Goal: Information Seeking & Learning: Learn about a topic

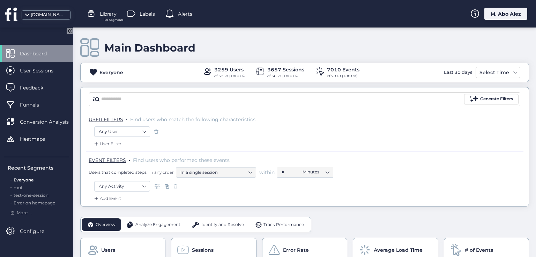
click at [107, 11] on span "Library" at bounding box center [108, 14] width 17 height 8
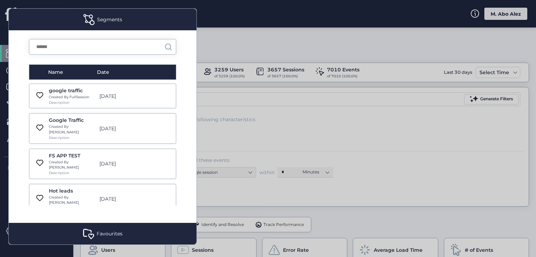
click at [97, 227] on div "Favourites" at bounding box center [103, 234] width 188 height 22
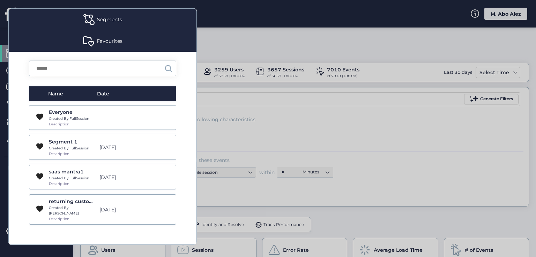
click at [104, 45] on div "Favourites" at bounding box center [103, 41] width 188 height 22
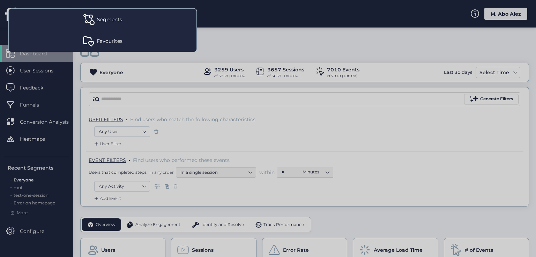
click at [103, 48] on div "Favourites" at bounding box center [103, 41] width 188 height 22
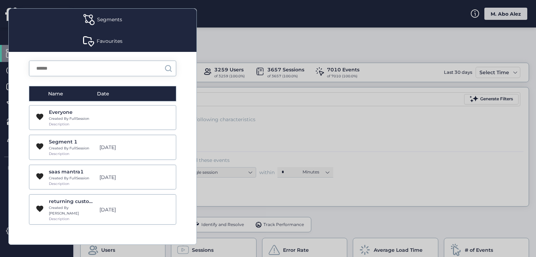
click at [216, 36] on div at bounding box center [268, 128] width 536 height 257
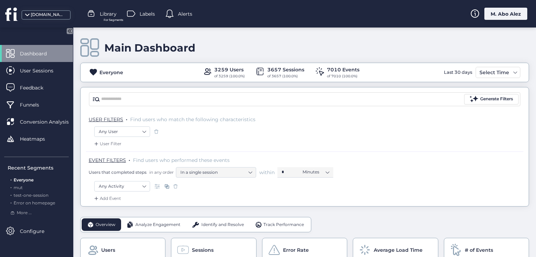
click at [106, 14] on span "Library" at bounding box center [108, 14] width 17 height 8
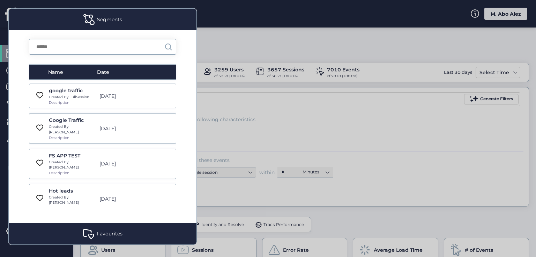
click at [230, 48] on div at bounding box center [268, 128] width 536 height 257
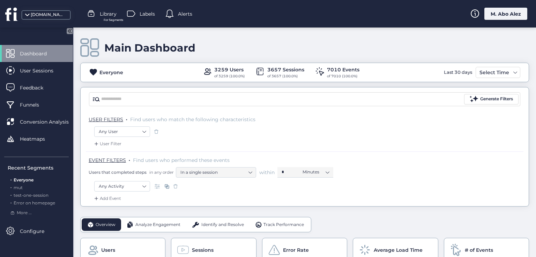
click at [142, 19] on div "fullsession.io Library For Segments Labels Alerts M. Abo Alez" at bounding box center [268, 14] width 536 height 28
click at [141, 17] on span "Labels" at bounding box center [146, 14] width 15 height 8
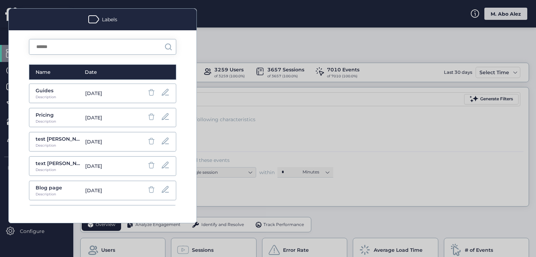
click at [217, 46] on div at bounding box center [268, 128] width 536 height 257
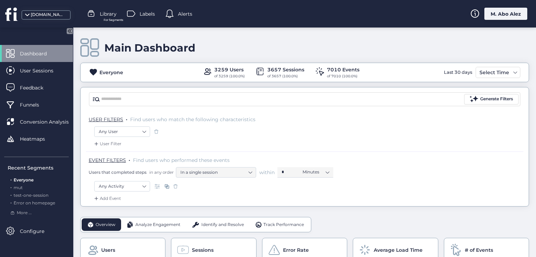
click at [181, 12] on span "Alerts" at bounding box center [185, 14] width 14 height 8
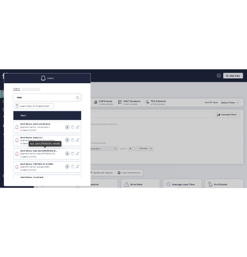
scroll to position [35, 0]
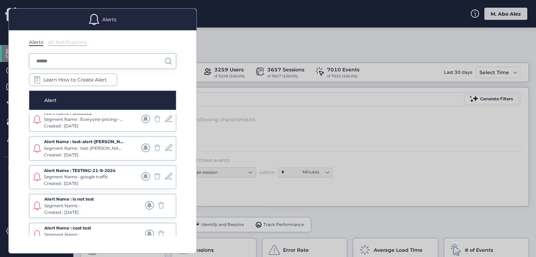
click at [214, 44] on div at bounding box center [268, 128] width 536 height 257
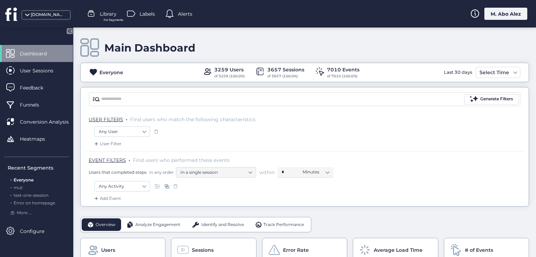
click at [107, 19] on span "For Segments" at bounding box center [114, 20] width 20 height 5
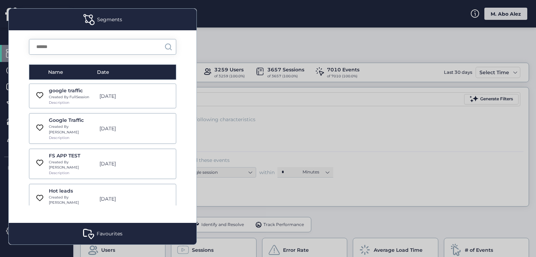
click at [109, 233] on div "Favourites" at bounding box center [110, 234] width 26 height 8
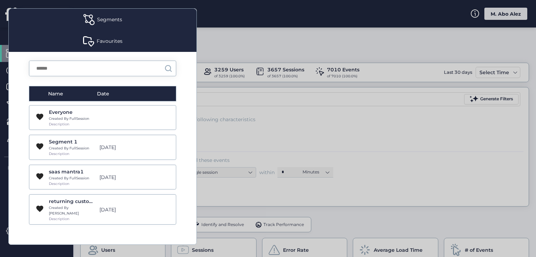
click at [113, 48] on div "Favourites" at bounding box center [103, 41] width 188 height 22
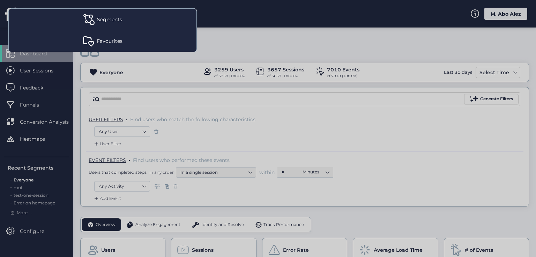
click at [114, 41] on div "Favourites" at bounding box center [110, 41] width 26 height 8
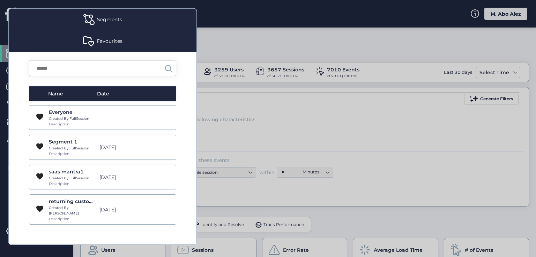
click at [114, 41] on div "Favourites" at bounding box center [110, 41] width 26 height 8
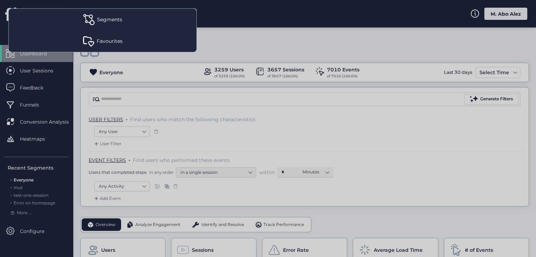
click at [113, 18] on div "Segments" at bounding box center [109, 20] width 25 height 8
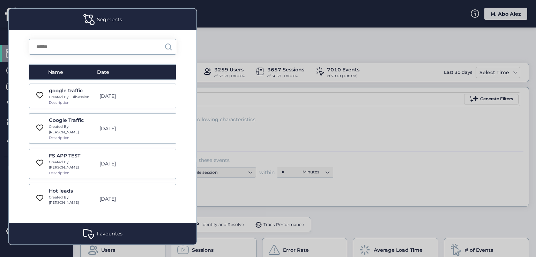
click at [113, 18] on div "Segments" at bounding box center [109, 20] width 25 height 8
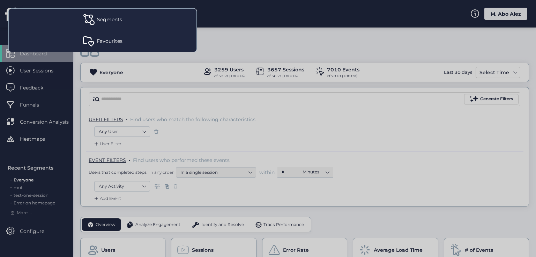
click at [113, 18] on div "Segments" at bounding box center [109, 20] width 25 height 8
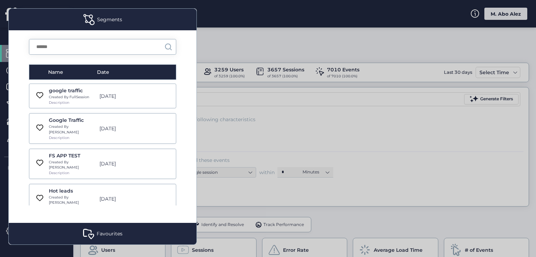
click at [222, 66] on div at bounding box center [268, 128] width 536 height 257
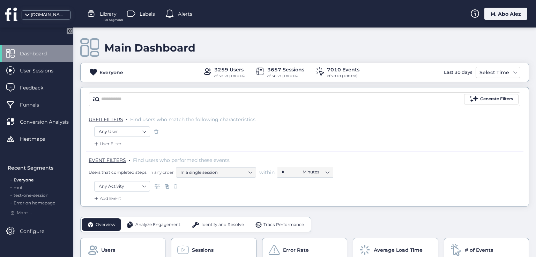
click at [146, 16] on span "Labels" at bounding box center [146, 14] width 15 height 8
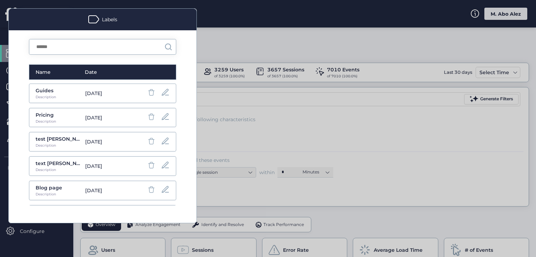
click at [94, 18] on span at bounding box center [93, 19] width 11 height 11
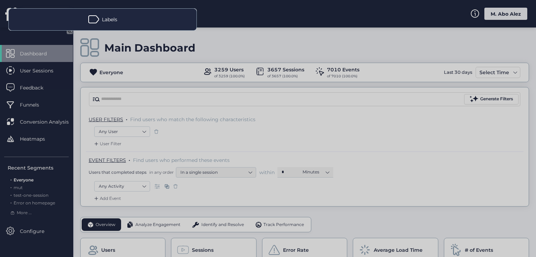
click at [94, 18] on span at bounding box center [93, 19] width 11 height 11
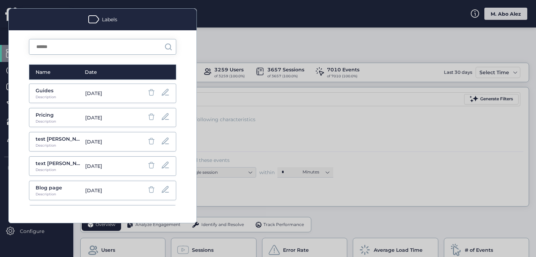
click at [211, 35] on div at bounding box center [268, 128] width 536 height 257
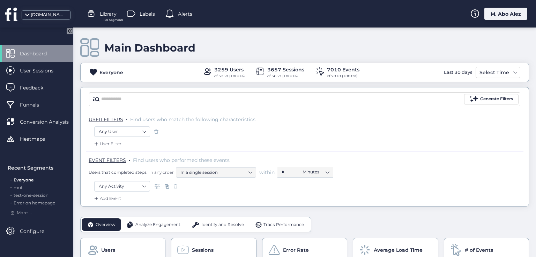
click at [99, 15] on div "Library For Segments" at bounding box center [101, 14] width 29 height 10
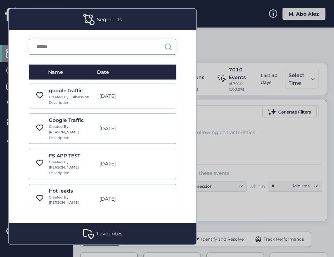
click at [107, 18] on div "Segments" at bounding box center [109, 20] width 25 height 8
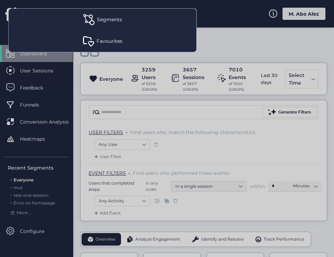
click at [107, 18] on div "Segments" at bounding box center [109, 20] width 25 height 8
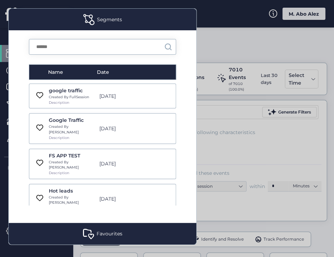
click at [106, 233] on div "Favourites" at bounding box center [110, 234] width 26 height 8
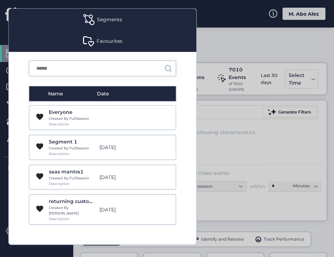
click at [94, 43] on div "Favourites" at bounding box center [103, 41] width 188 height 22
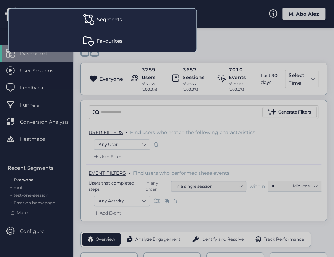
click at [94, 43] on div "Favourites" at bounding box center [103, 41] width 188 height 22
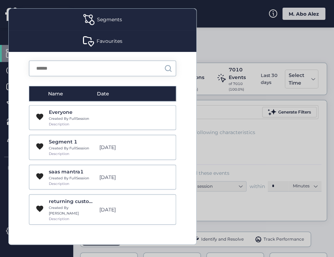
click at [105, 21] on div "Segments" at bounding box center [109, 20] width 25 height 8
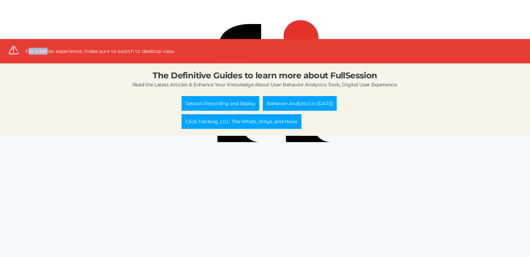
drag, startPoint x: 26, startPoint y: 48, endPoint x: 72, endPoint y: 45, distance: 45.7
click at [58, 48] on div "For a better experience, make sure to switch to desktop view." at bounding box center [100, 51] width 150 height 7
click at [241, 145] on icon at bounding box center [265, 76] width 139 height 139
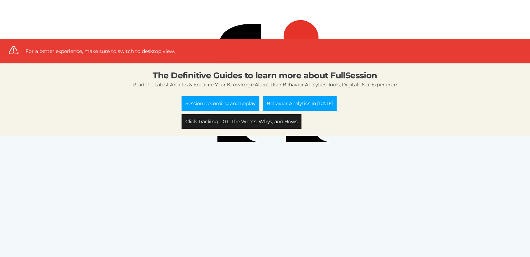
click at [234, 117] on link "Click Tracking 101: The Whats, Whys, and Hows" at bounding box center [242, 121] width 120 height 15
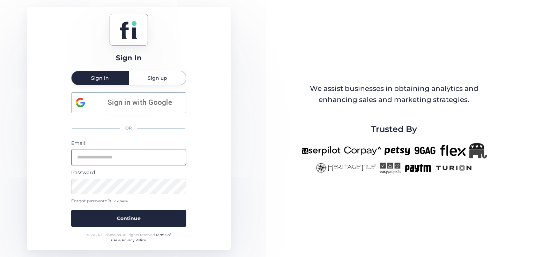
click at [129, 153] on input "email" at bounding box center [128, 157] width 115 height 15
type input "**********"
click at [71, 210] on button "Continue" at bounding box center [128, 218] width 115 height 17
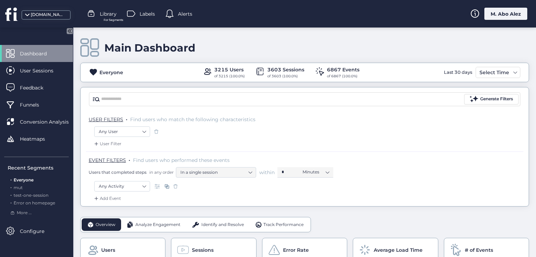
click at [107, 14] on span "Library" at bounding box center [108, 14] width 17 height 8
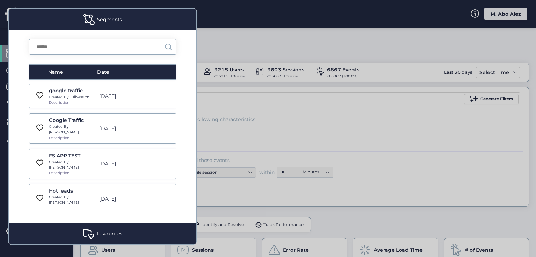
click at [268, 89] on div at bounding box center [268, 128] width 536 height 257
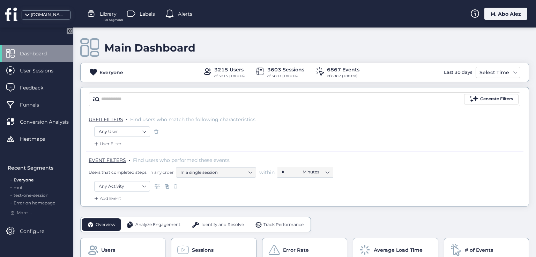
click at [99, 9] on div "Library For Segments" at bounding box center [101, 14] width 29 height 10
click at [100, 10] on span "Library" at bounding box center [108, 14] width 17 height 8
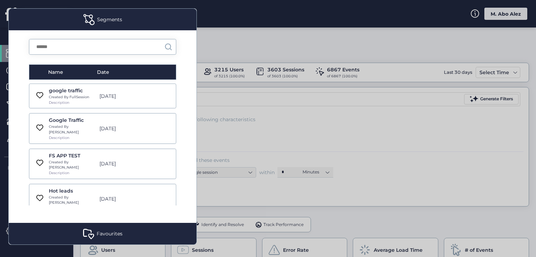
click at [122, 230] on div "Favourites" at bounding box center [103, 234] width 188 height 22
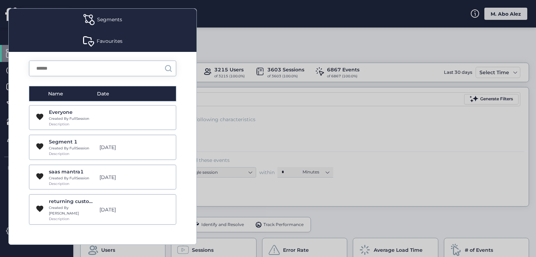
click at [118, 36] on div "Favourites" at bounding box center [103, 41] width 188 height 22
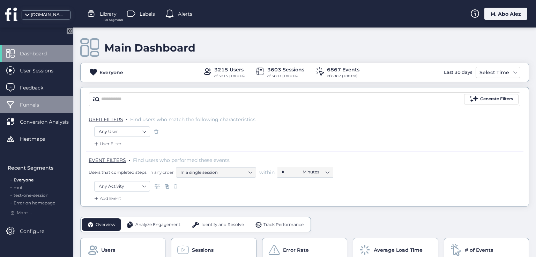
click at [51, 104] on div "Funnels" at bounding box center [36, 104] width 73 height 17
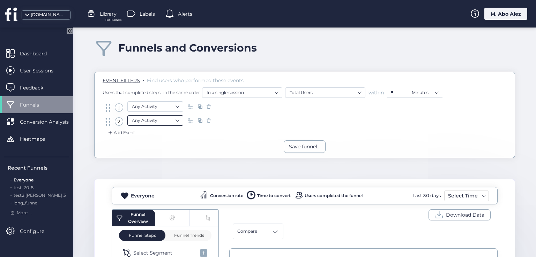
click at [153, 122] on nz-select-item "Any Activity" at bounding box center [155, 120] width 47 height 10
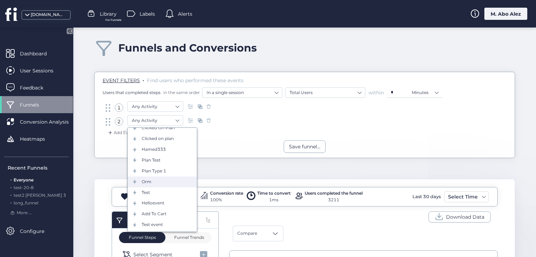
scroll to position [192, 0]
click at [225, 145] on div "Save funnel..." at bounding box center [304, 147] width 420 height 13
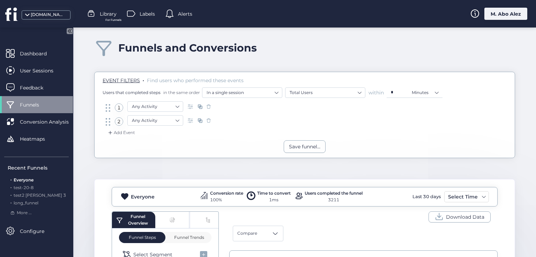
click at [120, 128] on div "2" at bounding box center [113, 121] width 19 height 15
click at [121, 133] on div "Add Event" at bounding box center [121, 132] width 28 height 7
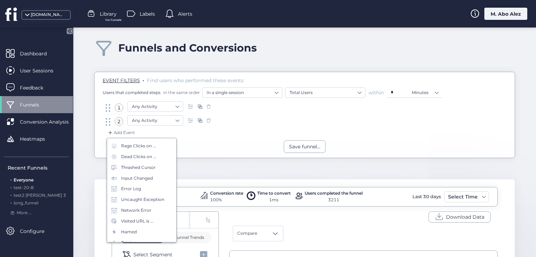
scroll to position [139, 0]
click at [191, 148] on div "Save funnel..." at bounding box center [304, 147] width 420 height 13
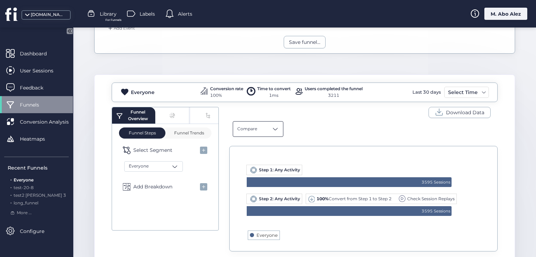
click at [252, 124] on div "Compare" at bounding box center [258, 129] width 51 height 16
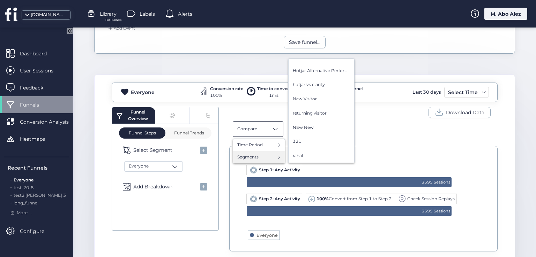
scroll to position [453, 0]
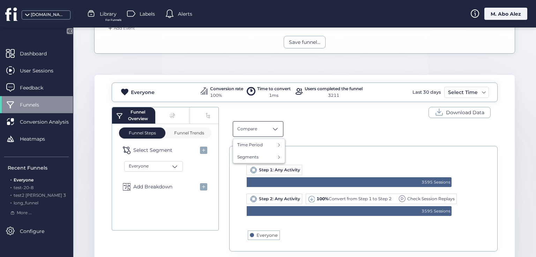
click at [115, 18] on span "For Funnels" at bounding box center [113, 20] width 16 height 5
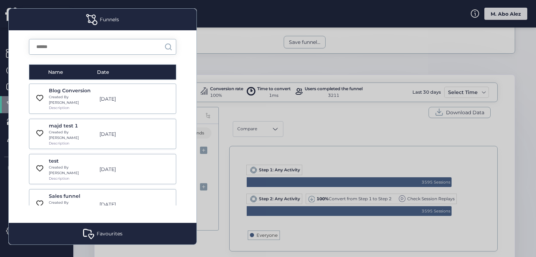
click at [107, 232] on div "Favourites" at bounding box center [110, 234] width 26 height 8
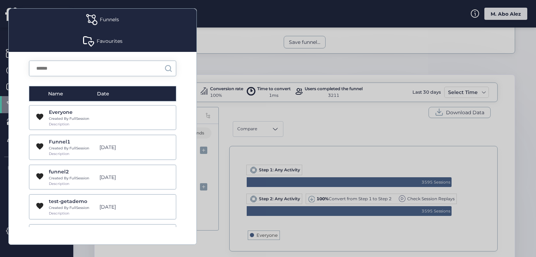
click at [105, 41] on div "Favourites" at bounding box center [110, 41] width 26 height 8
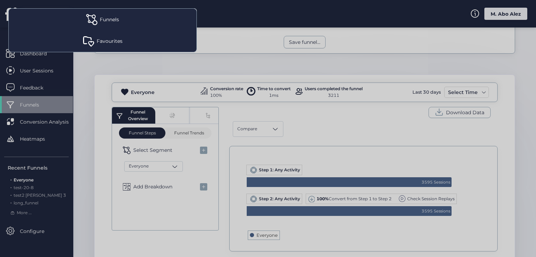
click at [105, 27] on div "Funnels" at bounding box center [103, 20] width 188 height 22
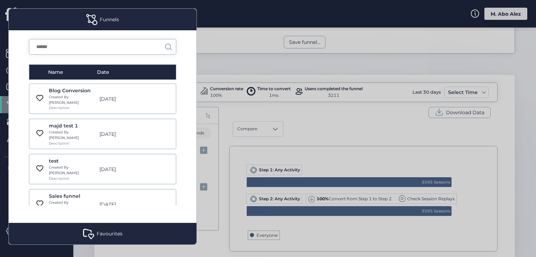
click at [81, 21] on div "Funnels" at bounding box center [103, 20] width 188 height 22
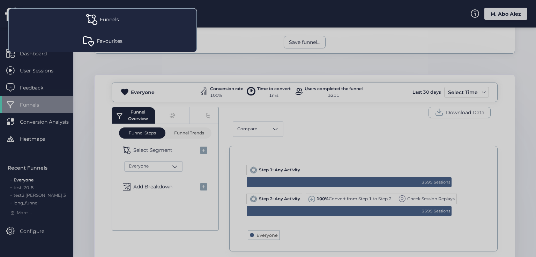
click at [89, 84] on div at bounding box center [268, 128] width 536 height 257
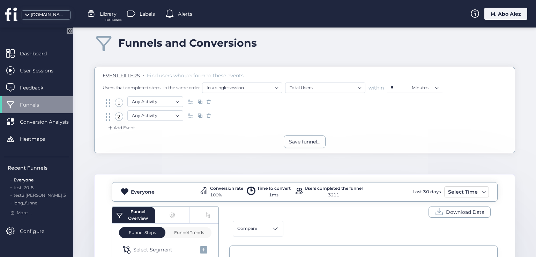
scroll to position [0, 0]
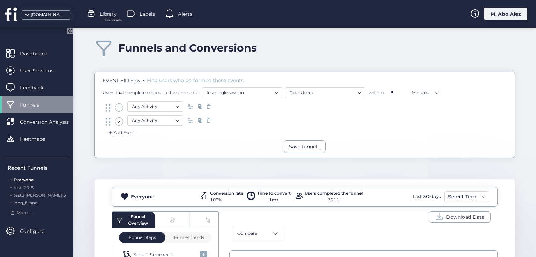
click at [106, 19] on span "For Funnels" at bounding box center [113, 20] width 16 height 5
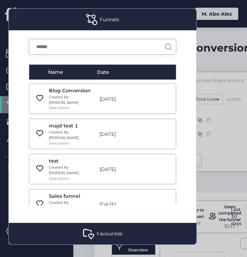
click at [97, 238] on div "Favourites" at bounding box center [103, 234] width 188 height 22
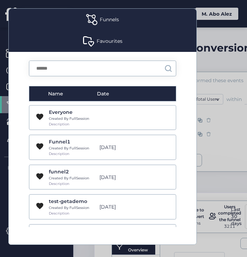
click at [123, 21] on div "Funnels" at bounding box center [103, 20] width 188 height 22
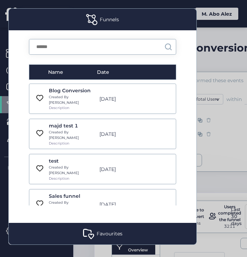
click at [112, 230] on div "Favourites" at bounding box center [110, 234] width 26 height 8
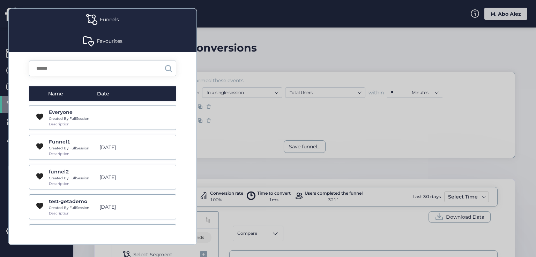
click at [105, 43] on div "Favourites" at bounding box center [110, 41] width 26 height 8
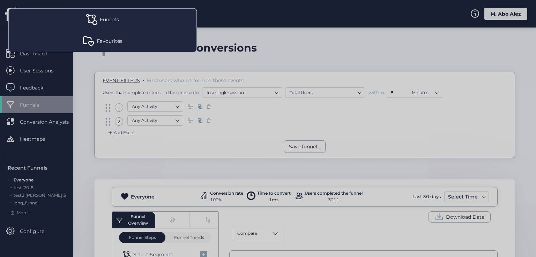
click at [107, 44] on div "Favourites" at bounding box center [110, 41] width 26 height 8
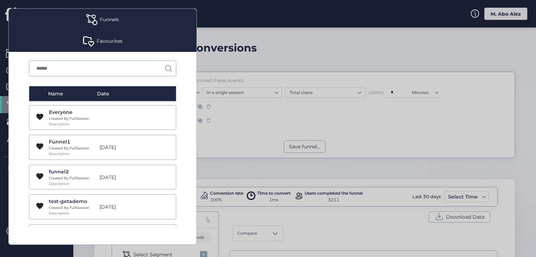
click at [207, 63] on div at bounding box center [268, 128] width 536 height 257
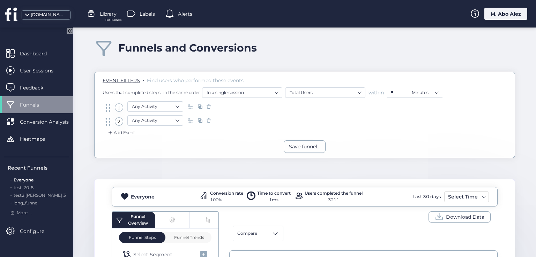
click at [127, 20] on div "fullsession.io Library For Funnels Labels Alerts M. Abo Alez" at bounding box center [268, 14] width 536 height 28
click at [136, 13] on div at bounding box center [132, 14] width 10 height 10
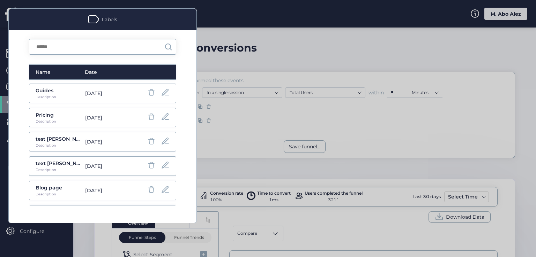
click at [109, 23] on div "Labels" at bounding box center [109, 20] width 15 height 8
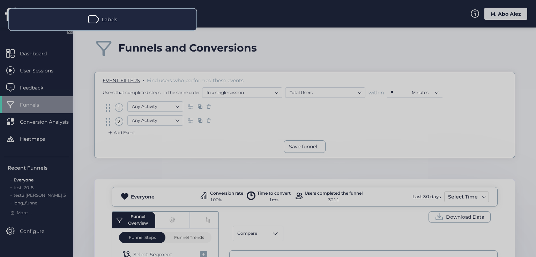
click at [109, 23] on div "Labels" at bounding box center [109, 20] width 15 height 8
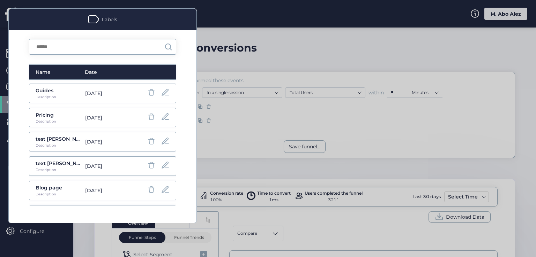
click at [216, 61] on div at bounding box center [268, 128] width 536 height 257
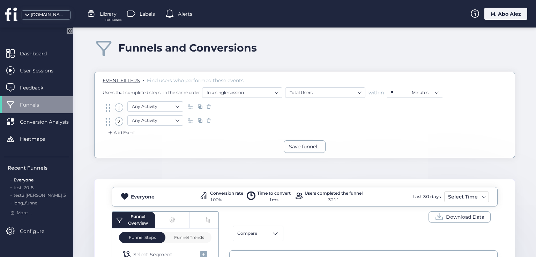
click at [181, 11] on span "Alerts" at bounding box center [185, 14] width 14 height 8
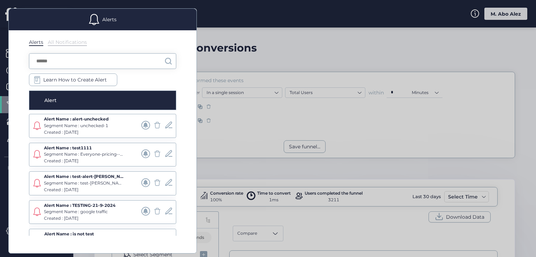
click at [126, 25] on div "Alerts" at bounding box center [103, 20] width 188 height 22
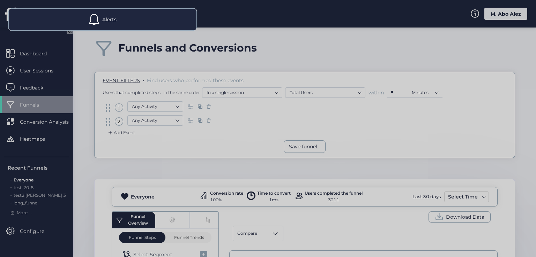
click at [126, 25] on div "Alerts" at bounding box center [103, 20] width 188 height 22
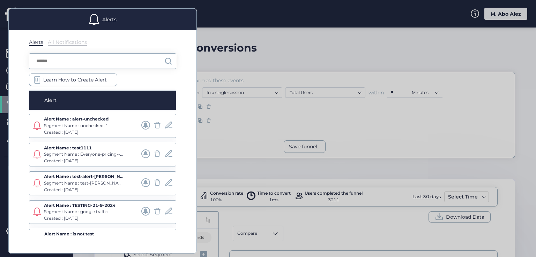
click at [126, 25] on div "Alerts" at bounding box center [103, 20] width 188 height 22
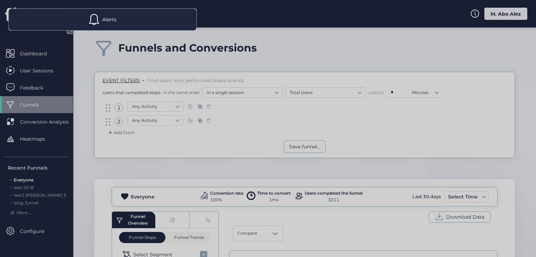
click at [126, 25] on div "Alerts" at bounding box center [103, 20] width 188 height 22
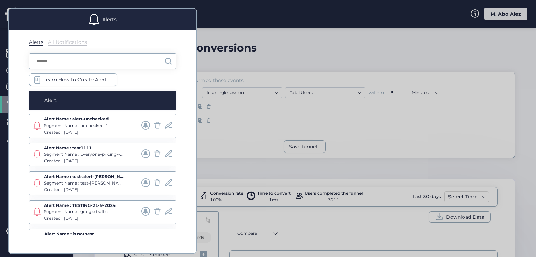
click at [126, 25] on div "Alerts" at bounding box center [103, 20] width 188 height 22
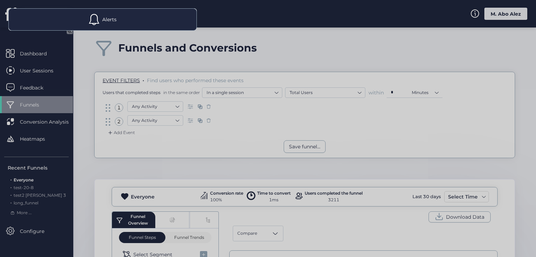
click at [126, 25] on div "Alerts" at bounding box center [103, 20] width 188 height 22
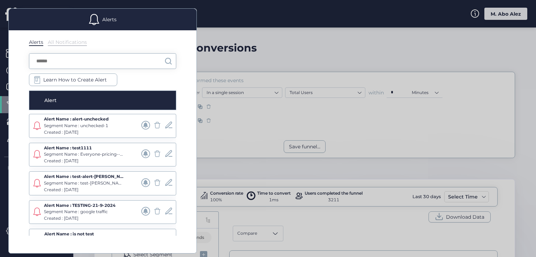
click at [112, 104] on div "Alert" at bounding box center [102, 101] width 147 height 20
click at [79, 97] on div "Alert" at bounding box center [76, 101] width 65 height 8
click at [90, 17] on span at bounding box center [94, 19] width 11 height 11
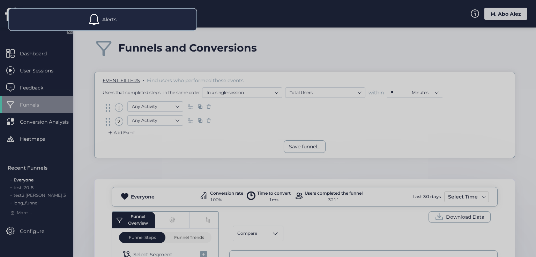
click at [84, 14] on div "Alerts" at bounding box center [103, 20] width 188 height 22
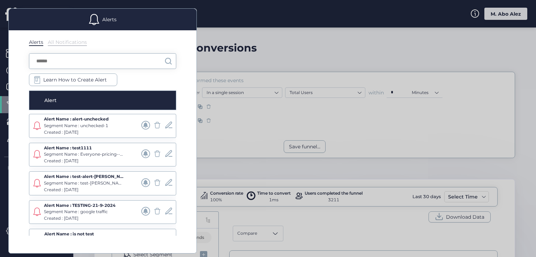
click at [209, 69] on div at bounding box center [268, 128] width 536 height 257
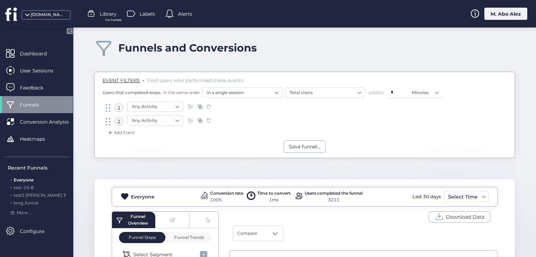
click at [110, 13] on span "Library" at bounding box center [108, 14] width 17 height 8
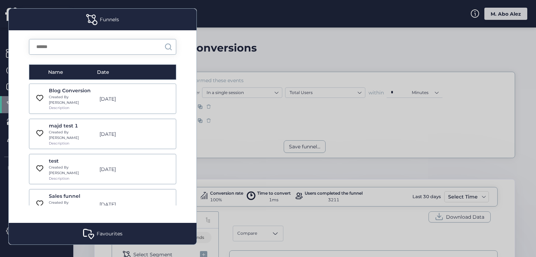
click at [101, 236] on div "Favourites" at bounding box center [110, 234] width 26 height 8
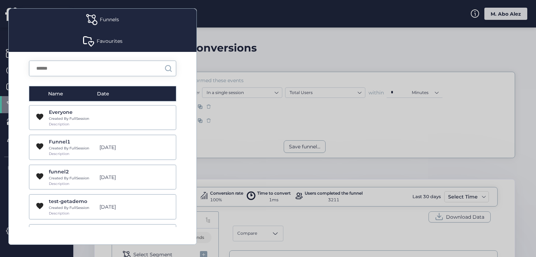
click at [109, 39] on div "Favourites" at bounding box center [110, 41] width 26 height 8
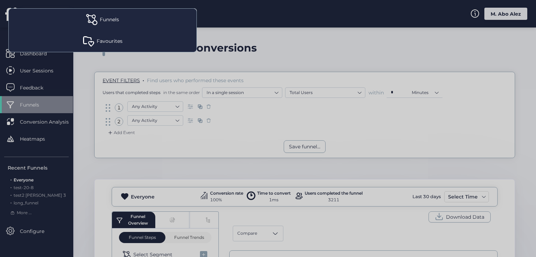
click at [113, 22] on div "Funnels" at bounding box center [109, 20] width 19 height 8
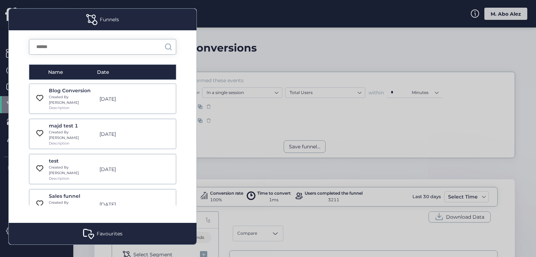
click at [114, 228] on div "Favourites" at bounding box center [103, 234] width 188 height 22
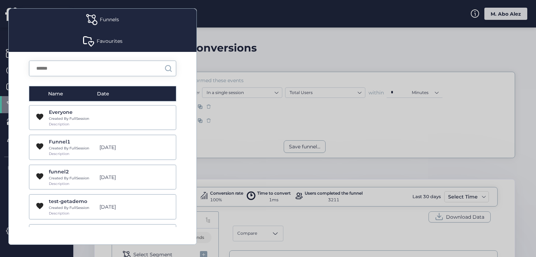
click at [531, 245] on div at bounding box center [268, 128] width 536 height 257
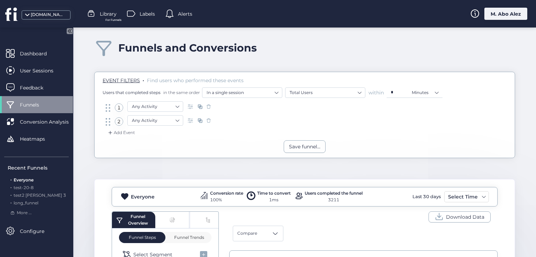
click at [363, 48] on div "Funnels and Conversions" at bounding box center [304, 48] width 421 height 20
click at [110, 12] on span "Library" at bounding box center [108, 14] width 17 height 8
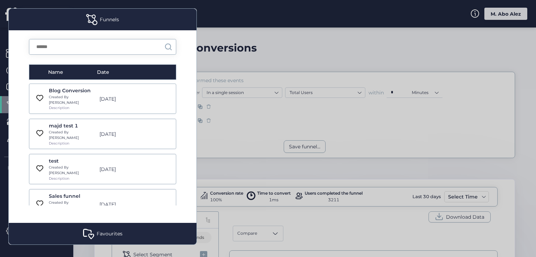
click at [109, 229] on div "Favourites" at bounding box center [103, 234] width 188 height 22
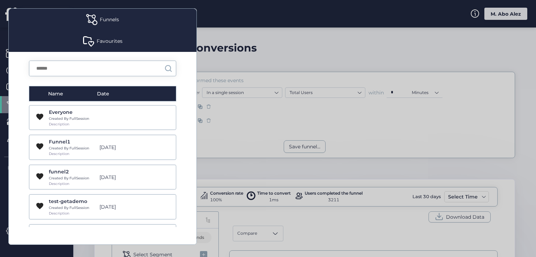
click at [240, 51] on div at bounding box center [268, 128] width 536 height 257
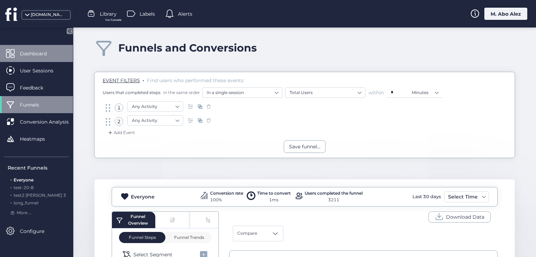
click at [38, 52] on span "Dashboard" at bounding box center [38, 54] width 37 height 8
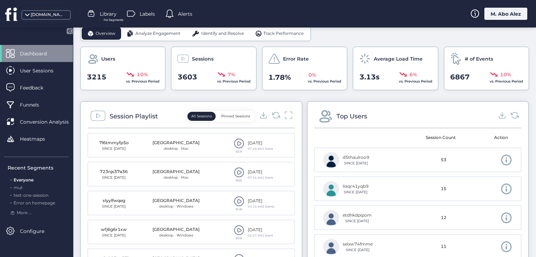
scroll to position [209, 0]
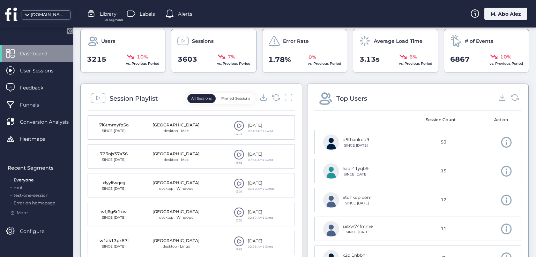
click at [500, 167] on span at bounding box center [506, 171] width 12 height 12
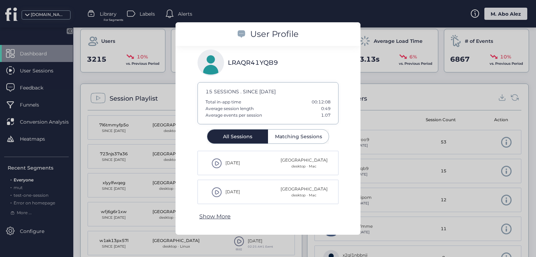
click at [217, 162] on span at bounding box center [216, 163] width 10 height 10
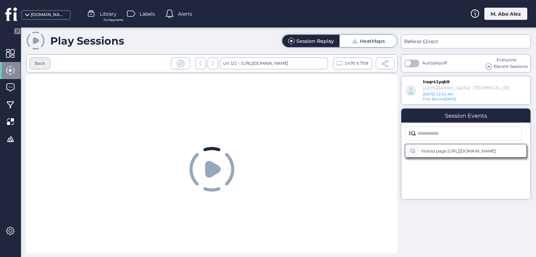
click at [41, 62] on div "Back" at bounding box center [40, 63] width 10 height 7
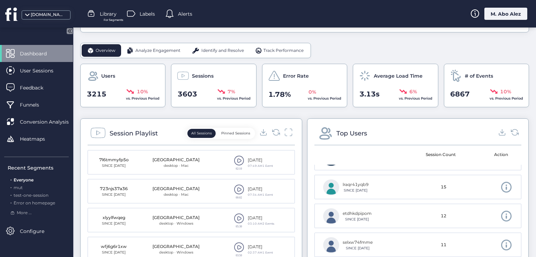
scroll to position [35, 0]
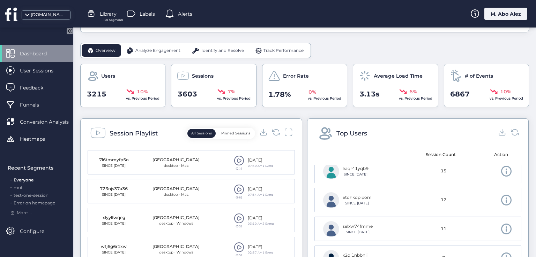
click at [500, 226] on span at bounding box center [506, 229] width 12 height 12
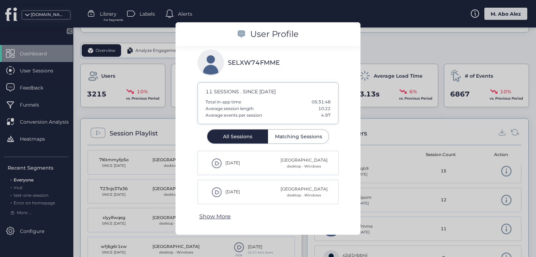
click at [224, 215] on p "Show More" at bounding box center [214, 216] width 31 height 9
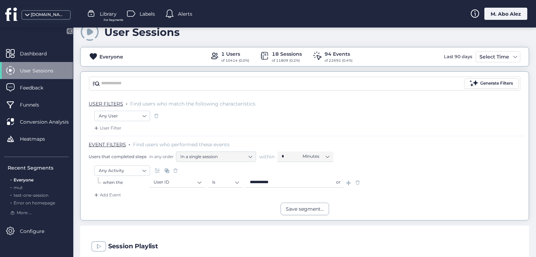
scroll to position [12, 0]
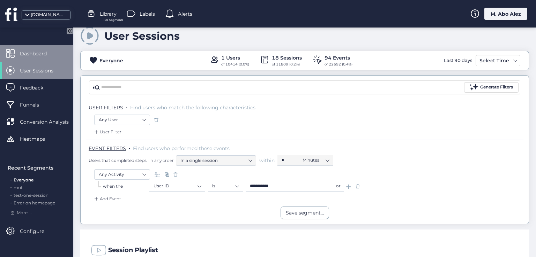
click at [52, 54] on span "Dashboard" at bounding box center [38, 54] width 37 height 8
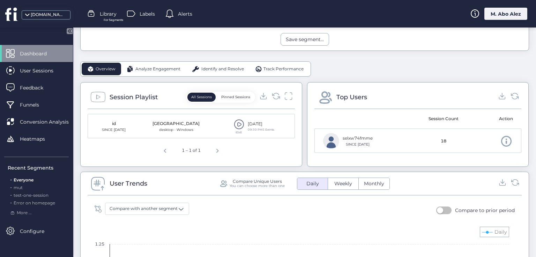
scroll to position [186, 0]
click at [500, 140] on span at bounding box center [506, 141] width 12 height 12
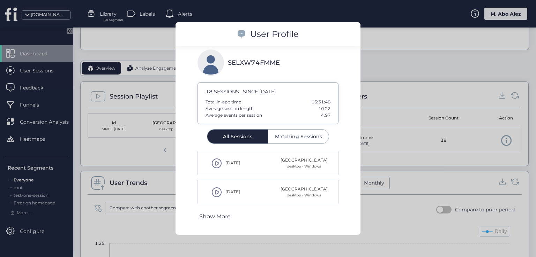
click at [293, 138] on span "Matching Sessions" at bounding box center [298, 136] width 47 height 5
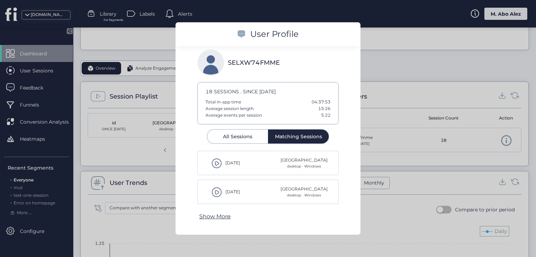
click at [252, 139] on div "All Sessions" at bounding box center [237, 137] width 61 height 14
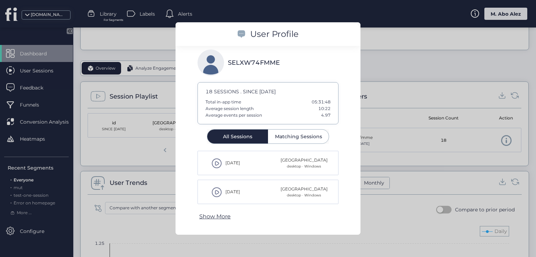
click at [217, 190] on span at bounding box center [216, 192] width 10 height 10
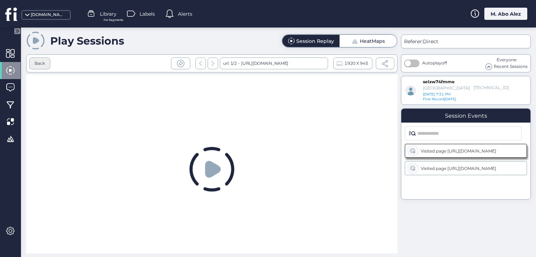
click at [46, 59] on div "Back" at bounding box center [39, 64] width 21 height 12
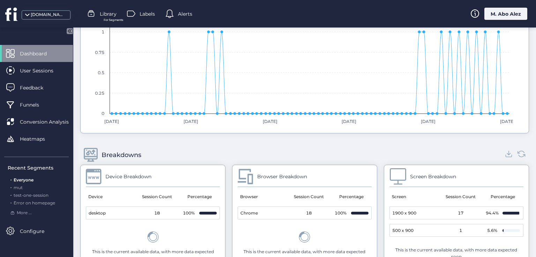
scroll to position [314, 0]
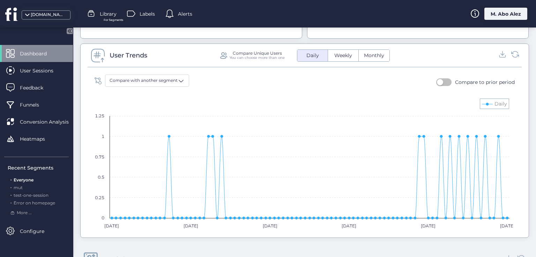
click at [41, 60] on div "Dashboard" at bounding box center [36, 53] width 73 height 17
click at [41, 54] on span "Dashboard" at bounding box center [38, 54] width 37 height 8
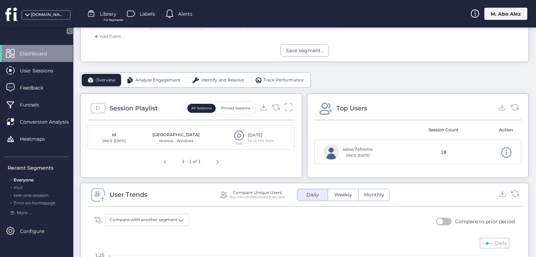
scroll to position [0, 0]
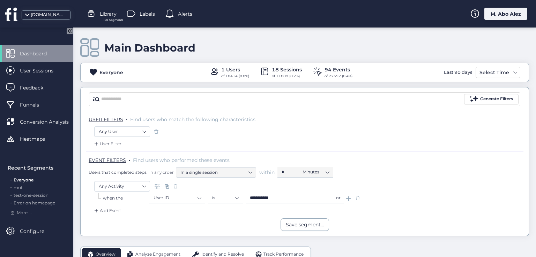
click at [357, 198] on span at bounding box center [357, 198] width 7 height 7
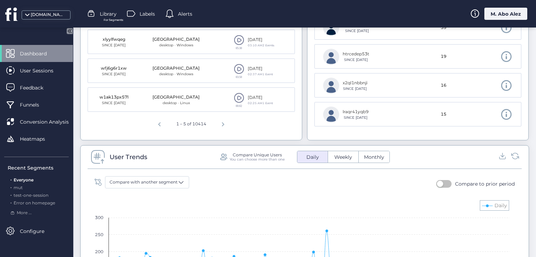
scroll to position [384, 0]
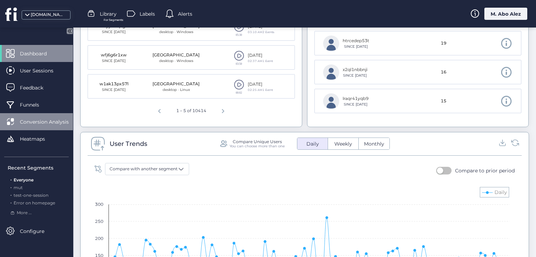
click at [46, 126] on div "Conversion Analysis" at bounding box center [36, 121] width 73 height 17
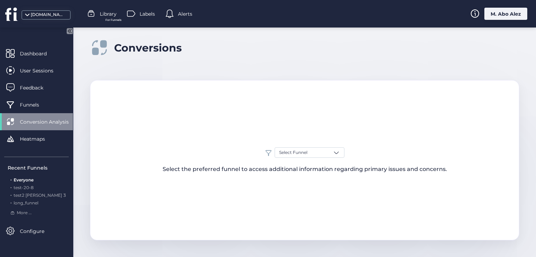
click at [327, 158] on div "Select Funnel Select the preferred funnel to access additional information rega…" at bounding box center [304, 160] width 428 height 26
click at [323, 156] on div "Select Funnel" at bounding box center [309, 152] width 70 height 10
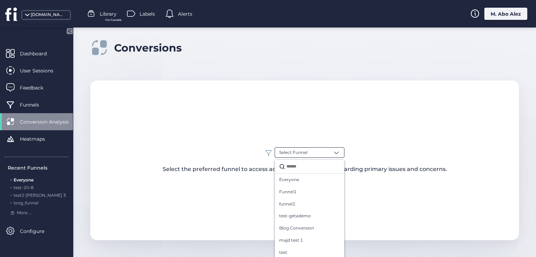
click at [315, 171] on input "text" at bounding box center [312, 166] width 55 height 9
click at [311, 189] on div "Funnel1" at bounding box center [309, 192] width 61 height 7
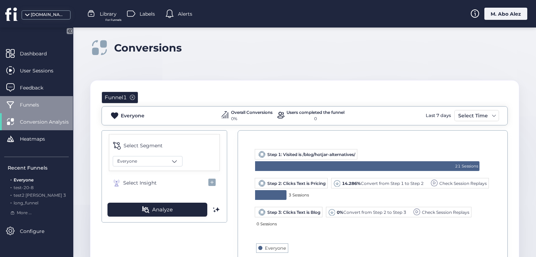
click at [22, 98] on div "Funnels" at bounding box center [36, 104] width 73 height 17
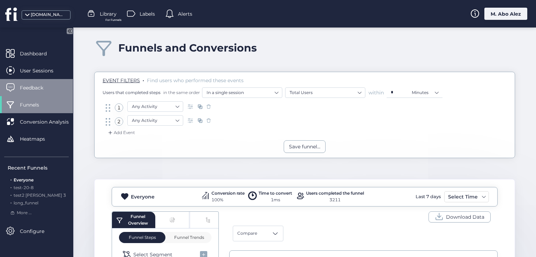
click at [28, 86] on span "Feedback" at bounding box center [37, 88] width 34 height 8
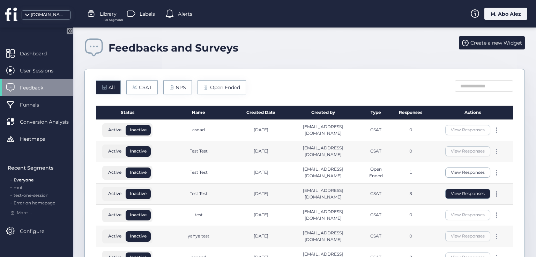
click at [468, 195] on button "View Responses" at bounding box center [467, 194] width 45 height 10
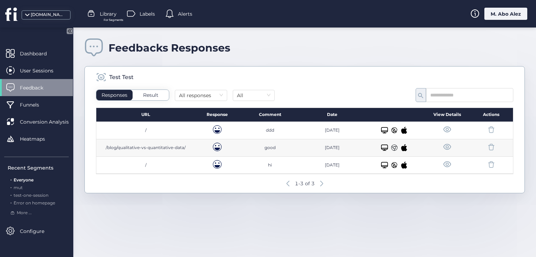
click at [449, 162] on span at bounding box center [446, 164] width 9 height 9
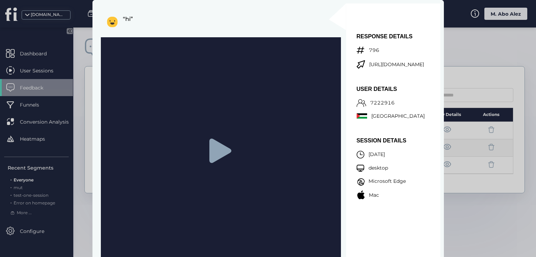
click at [203, 148] on div at bounding box center [221, 150] width 240 height 227
click at [225, 150] on icon at bounding box center [220, 151] width 22 height 24
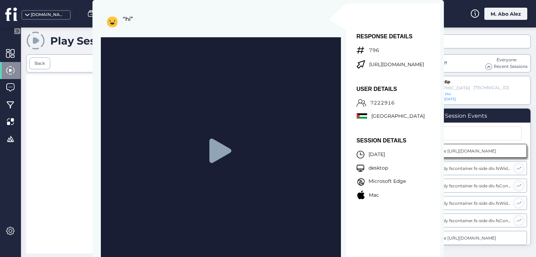
click at [88, 98] on div at bounding box center [211, 170] width 371 height 191
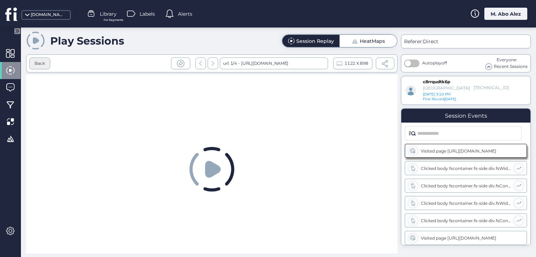
click at [36, 63] on div "Back" at bounding box center [40, 63] width 10 height 7
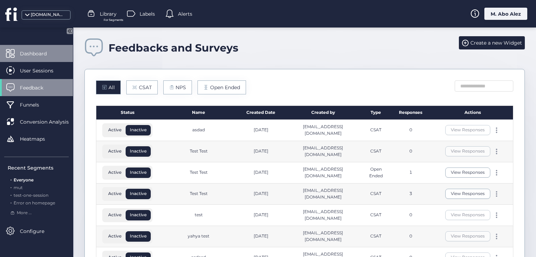
click at [55, 59] on div "Dashboard" at bounding box center [36, 53] width 73 height 17
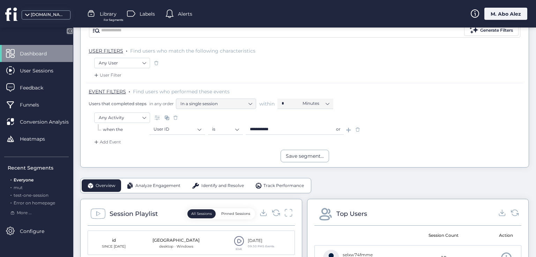
scroll to position [70, 0]
click at [359, 127] on span at bounding box center [357, 128] width 7 height 7
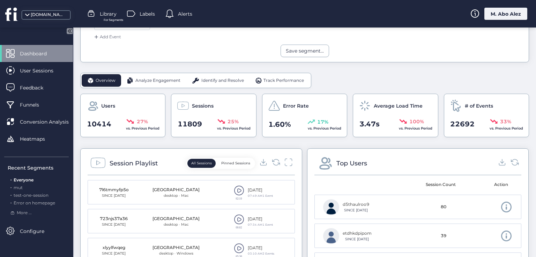
scroll to position [174, 0]
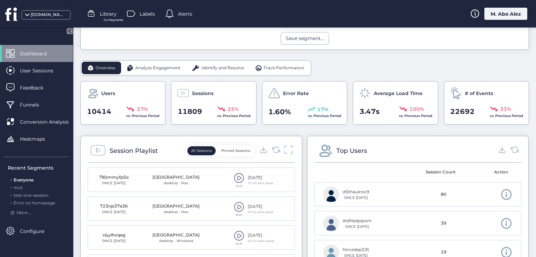
click at [287, 150] on icon at bounding box center [287, 149] width 9 height 9
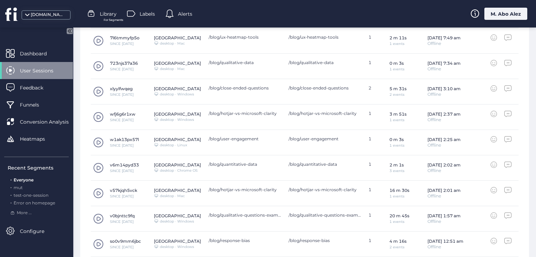
scroll to position [279, 0]
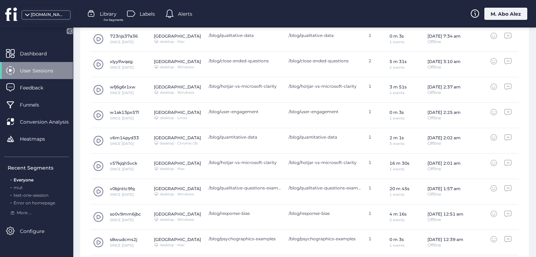
click at [485, 135] on div "Aug 24, 2:02 am Offline" at bounding box center [458, 141] width 63 height 13
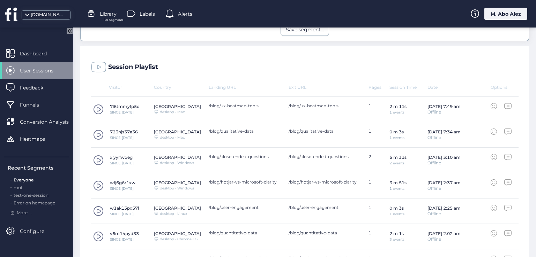
scroll to position [174, 0]
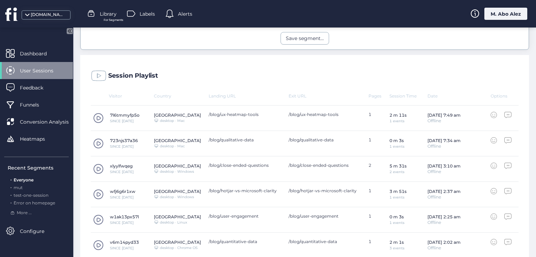
click at [490, 115] on icon at bounding box center [493, 115] width 6 height 6
click at [504, 115] on icon at bounding box center [507, 115] width 7 height 6
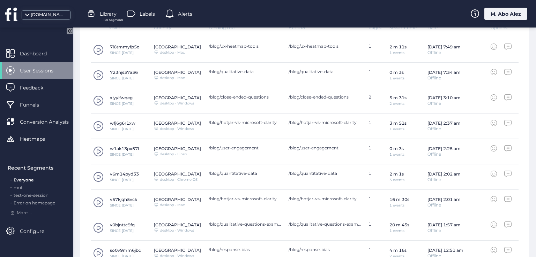
scroll to position [303, 0]
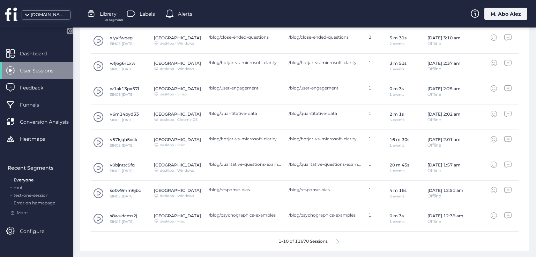
click at [101, 164] on span at bounding box center [98, 168] width 10 height 10
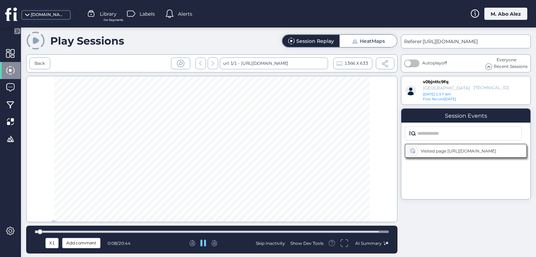
click at [109, 173] on div at bounding box center [211, 149] width 371 height 146
click at [80, 238] on div "Add comment" at bounding box center [81, 243] width 38 height 10
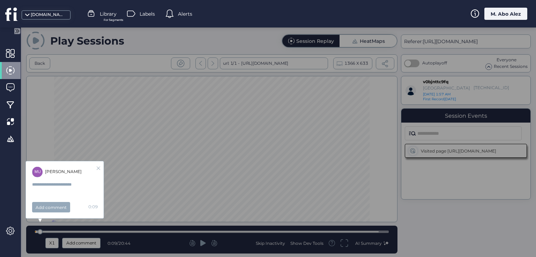
click at [99, 168] on icon at bounding box center [98, 168] width 3 height 3
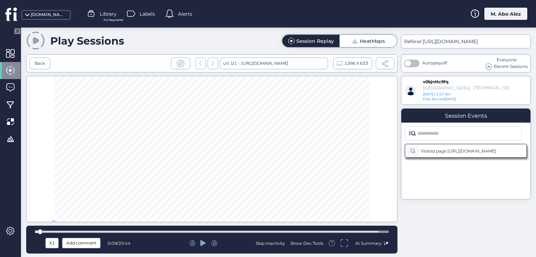
click at [91, 249] on div "X1 Add comment 0:09 / 20:44 Skip Inactivity Show Dev Tools AI Summary" at bounding box center [211, 240] width 371 height 28
click at [88, 247] on div "Add comment" at bounding box center [81, 243] width 38 height 10
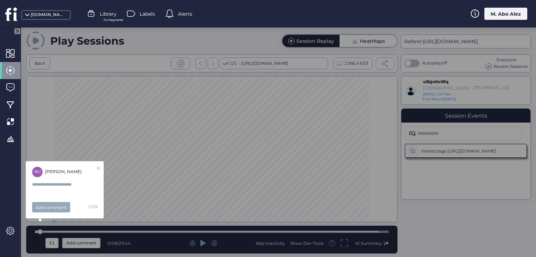
click at [59, 191] on textarea at bounding box center [62, 188] width 61 height 14
type textarea "*"
type textarea "********"
click at [47, 211] on div "Add comment" at bounding box center [51, 207] width 38 height 10
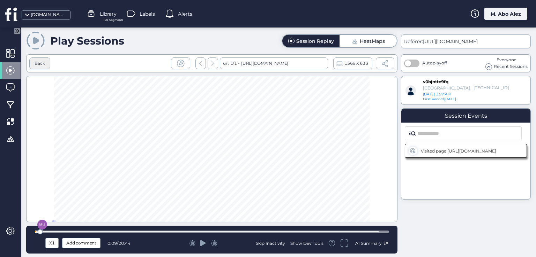
click at [40, 63] on div "Back" at bounding box center [40, 63] width 10 height 7
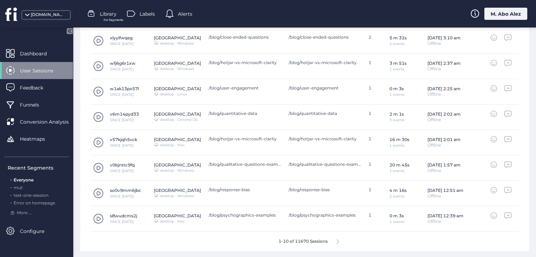
scroll to position [163, 0]
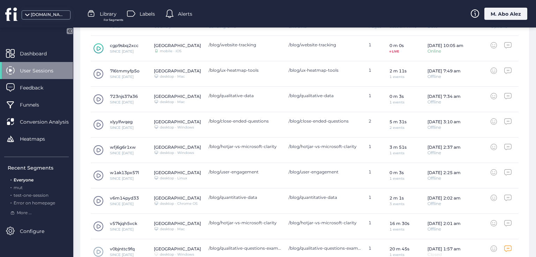
scroll to position [279, 0]
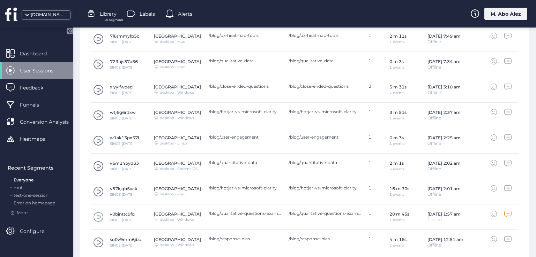
click at [504, 215] on icon at bounding box center [507, 214] width 7 height 6
click at [498, 212] on div at bounding box center [500, 214] width 21 height 6
click at [490, 212] on icon at bounding box center [493, 214] width 6 height 6
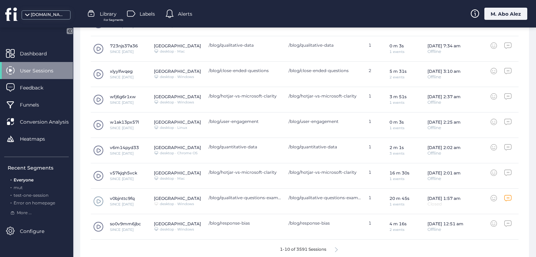
scroll to position [303, 0]
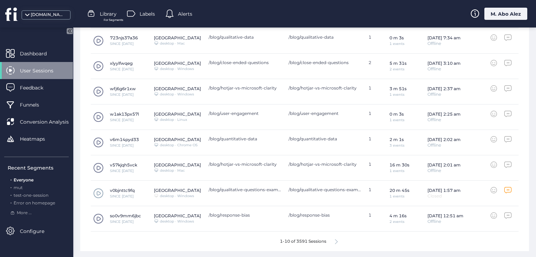
click at [96, 192] on span at bounding box center [98, 193] width 10 height 10
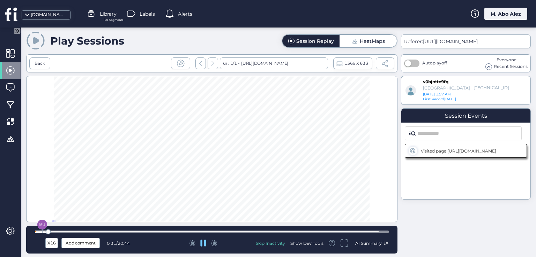
click at [42, 223] on img at bounding box center [42, 225] width 10 height 10
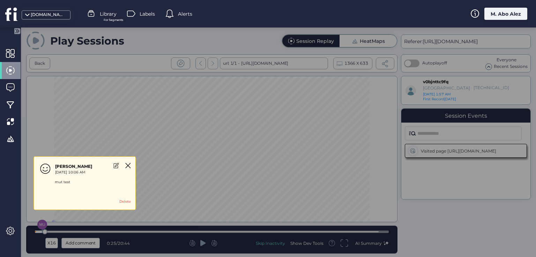
click at [125, 204] on div "Delete" at bounding box center [125, 202] width 12 height 6
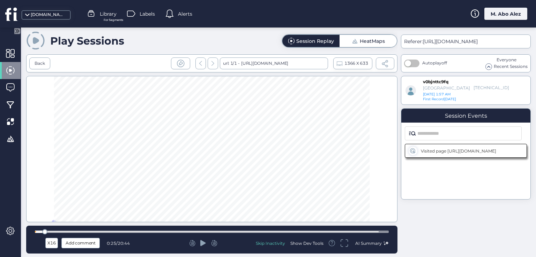
click at [41, 230] on div at bounding box center [212, 231] width 354 height 5
click at [35, 231] on div at bounding box center [212, 232] width 354 height 2
click at [200, 244] on div at bounding box center [203, 243] width 105 height 7
click at [203, 244] on icon at bounding box center [203, 243] width 6 height 6
drag, startPoint x: 36, startPoint y: 232, endPoint x: 32, endPoint y: 232, distance: 3.9
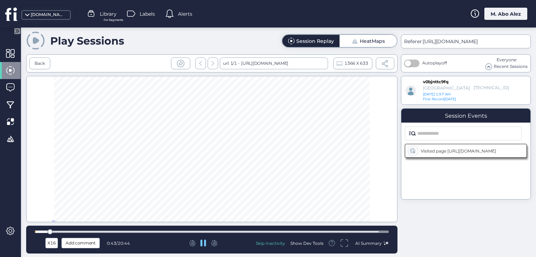
click at [32, 232] on div "X16 Add comment 0:43 / 20:44 Skip Inactivity Show Dev Tools AI Summary" at bounding box center [211, 240] width 371 height 28
drag, startPoint x: 53, startPoint y: 232, endPoint x: 12, endPoint y: 232, distance: 40.4
click at [12, 232] on mat-drawer-container "Play Sessions Session Replay HeatMaps Back url: 1/1 - [URL][DOMAIN_NAME] 1366 X…" at bounding box center [268, 128] width 536 height 257
drag, startPoint x: 40, startPoint y: 230, endPoint x: 21, endPoint y: 232, distance: 19.6
click at [21, 232] on mat-drawer-container "Play Sessions Session Replay HeatMaps Back url: 1/1 - [URL][DOMAIN_NAME] 1366 X…" at bounding box center [268, 128] width 536 height 257
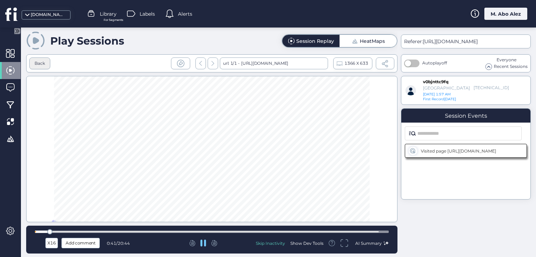
click at [41, 64] on div "Back" at bounding box center [40, 63] width 10 height 7
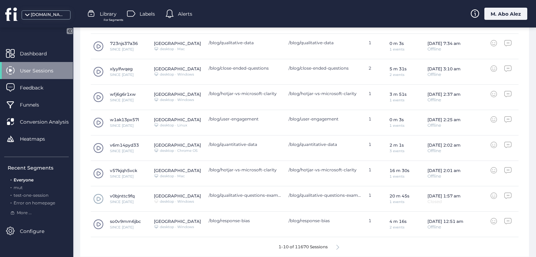
scroll to position [303, 0]
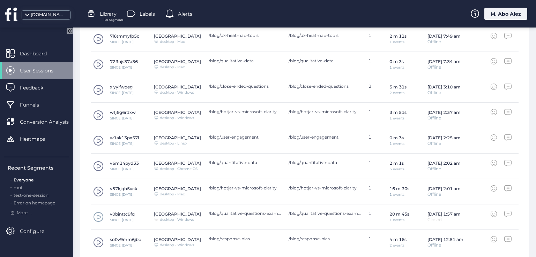
scroll to position [303, 0]
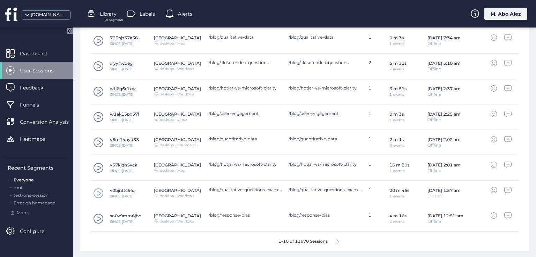
click at [99, 191] on span at bounding box center [98, 193] width 10 height 10
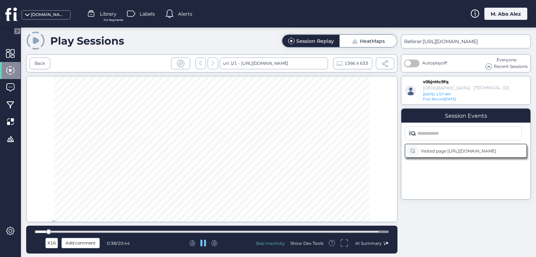
click at [75, 246] on span "Add comment" at bounding box center [81, 244] width 30 height 8
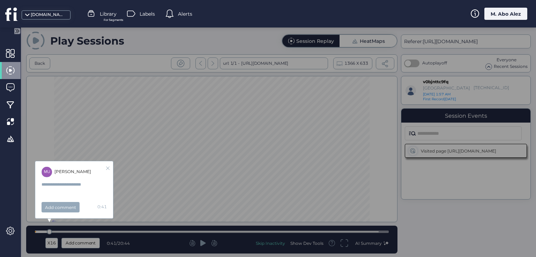
click at [56, 182] on textarea at bounding box center [71, 188] width 61 height 14
type textarea "********"
click at [60, 210] on div "Add comment" at bounding box center [60, 207] width 38 height 10
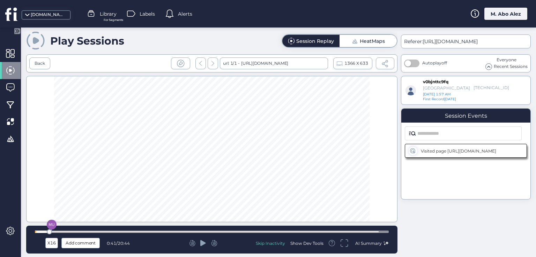
click at [204, 241] on icon at bounding box center [203, 243] width 6 height 7
click at [81, 246] on span "Add comment" at bounding box center [81, 244] width 30 height 8
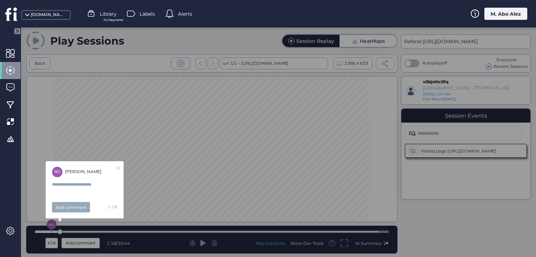
click at [92, 186] on textarea at bounding box center [82, 188] width 61 height 14
type textarea "****"
click at [75, 210] on div "Add comment" at bounding box center [71, 207] width 38 height 10
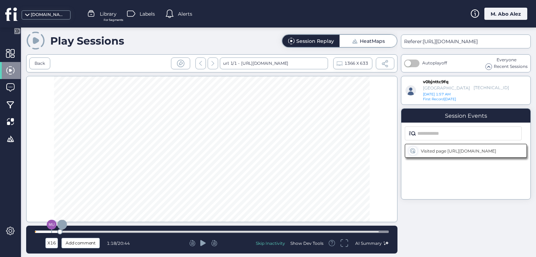
click at [205, 244] on icon at bounding box center [203, 243] width 6 height 7
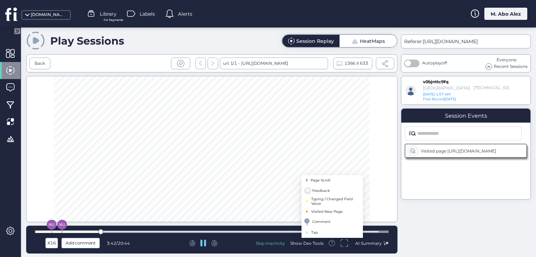
click at [308, 191] on icon at bounding box center [307, 191] width 6 height 6
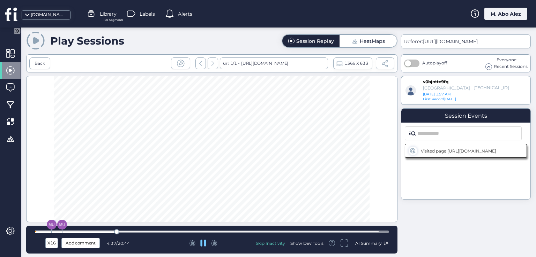
click at [308, 245] on div "Show Dev Tools" at bounding box center [306, 244] width 33 height 6
click at [294, 160] on div "log" at bounding box center [292, 159] width 9 height 7
click at [308, 160] on div "warn" at bounding box center [310, 159] width 14 height 7
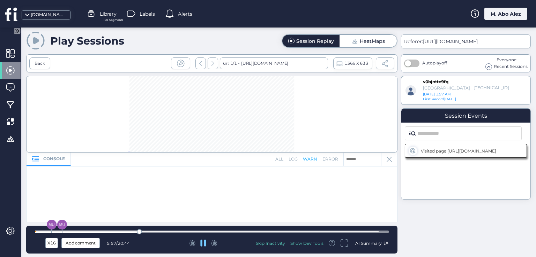
click at [329, 158] on div "error" at bounding box center [330, 159] width 16 height 7
click at [353, 158] on input "text" at bounding box center [329, 160] width 105 height 14
click at [224, 190] on div at bounding box center [212, 194] width 370 height 55
click at [389, 160] on icon at bounding box center [388, 159] width 5 height 5
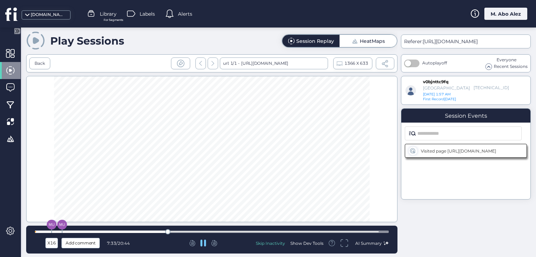
click at [207, 243] on div at bounding box center [203, 243] width 105 height 7
click at [259, 245] on div "Skip Inactivity" at bounding box center [270, 244] width 29 height 6
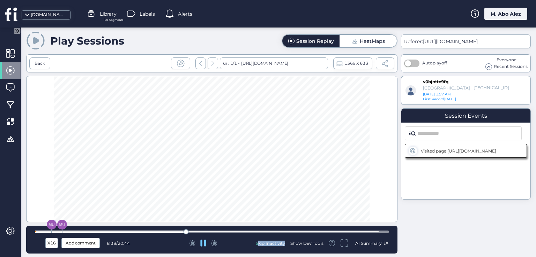
click at [259, 245] on div "Skip Inactivity" at bounding box center [270, 244] width 29 height 6
click at [262, 242] on div "Skip Inactivity" at bounding box center [270, 244] width 29 height 6
click at [263, 243] on div "Skip Inactivity" at bounding box center [270, 244] width 29 height 6
click at [266, 245] on div "Skip Inactivity" at bounding box center [270, 244] width 29 height 6
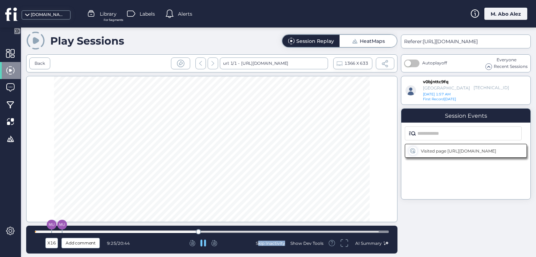
click at [266, 245] on div "Skip Inactivity" at bounding box center [270, 244] width 29 height 6
click at [267, 244] on div "Skip Inactivity" at bounding box center [270, 244] width 29 height 6
click at [268, 246] on div "Skip Inactivity Show Dev Tools AI Summary" at bounding box center [322, 243] width 133 height 12
click at [270, 246] on div "Skip Inactivity Show Dev Tools AI Summary" at bounding box center [322, 243] width 133 height 12
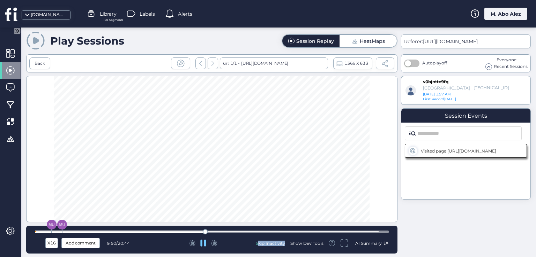
click at [257, 249] on div "X16 Add comment 9:50 / 20:44 Skip Inactivity Show Dev Tools AI Summary" at bounding box center [211, 240] width 371 height 28
click at [264, 243] on div "Skip Inactivity" at bounding box center [270, 244] width 29 height 6
drag, startPoint x: 255, startPoint y: 244, endPoint x: 271, endPoint y: 241, distance: 16.4
click at [256, 244] on div at bounding box center [203, 243] width 105 height 7
click at [310, 244] on div "Show Dev Tools" at bounding box center [306, 244] width 33 height 6
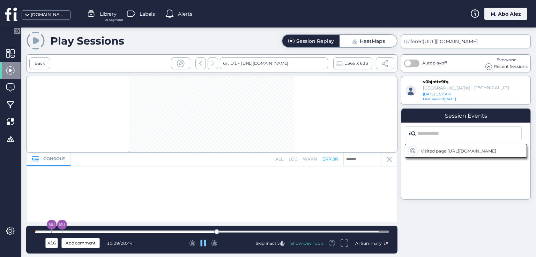
click at [281, 246] on div "Skip Inactivity" at bounding box center [270, 244] width 29 height 6
drag, startPoint x: 278, startPoint y: 245, endPoint x: 287, endPoint y: 244, distance: 9.1
click at [278, 244] on div "Skip Inactivity" at bounding box center [270, 244] width 29 height 6
click at [296, 245] on div "Show Dev Tools" at bounding box center [306, 244] width 33 height 6
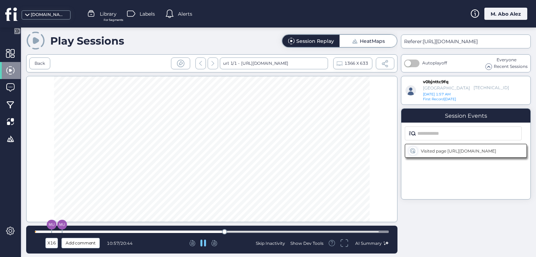
click at [282, 244] on div "Skip Inactivity" at bounding box center [270, 244] width 29 height 6
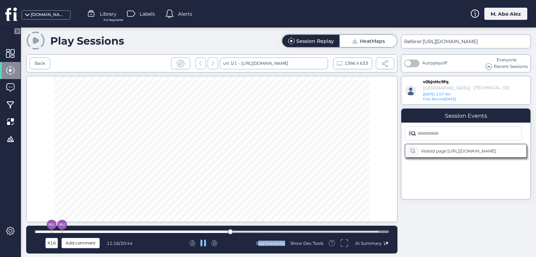
click at [282, 244] on div "Skip Inactivity" at bounding box center [270, 244] width 29 height 6
click at [276, 243] on div "Skip Inactivity" at bounding box center [270, 244] width 29 height 6
click at [203, 243] on icon at bounding box center [203, 243] width 6 height 7
drag, startPoint x: 248, startPoint y: 241, endPoint x: 281, endPoint y: 247, distance: 33.2
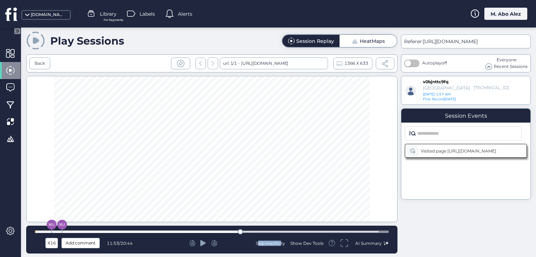
click at [281, 247] on div "X16 Add comment 11:53 / 20:44 Skip Inactivity Show Dev Tools AI Summary" at bounding box center [212, 243] width 354 height 10
drag, startPoint x: 286, startPoint y: 243, endPoint x: 256, endPoint y: 241, distance: 30.8
click at [256, 241] on div "X16 Add comment 11:53 / 20:44 Skip Inactivity Show Dev Tools AI Summary" at bounding box center [212, 243] width 354 height 10
click at [250, 237] on div "X16 Add comment 11:53 / 20:44 Skip Inactivity Show Dev Tools AI Summary" at bounding box center [211, 240] width 371 height 28
click at [251, 241] on div at bounding box center [203, 243] width 105 height 7
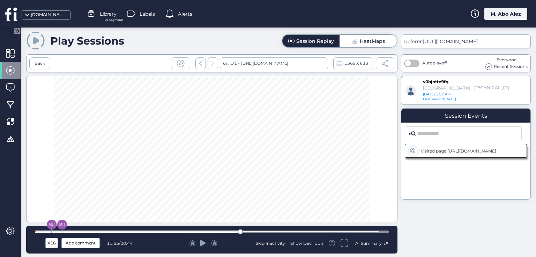
click at [255, 244] on div at bounding box center [203, 243] width 105 height 7
drag, startPoint x: 216, startPoint y: 198, endPoint x: 232, endPoint y: 195, distance: 15.7
click at [217, 198] on div at bounding box center [211, 149] width 371 height 146
drag, startPoint x: 252, startPoint y: 243, endPoint x: 289, endPoint y: 246, distance: 37.5
click at [289, 246] on div "X16 Add comment 12:34 / 20:44 Skip Inactivity Show Dev Tools AI Summary" at bounding box center [212, 243] width 354 height 10
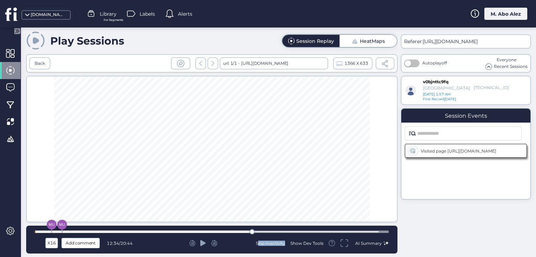
click at [280, 242] on div "Skip Inactivity" at bounding box center [270, 244] width 29 height 6
click at [297, 243] on div "Show Dev Tools" at bounding box center [306, 244] width 33 height 6
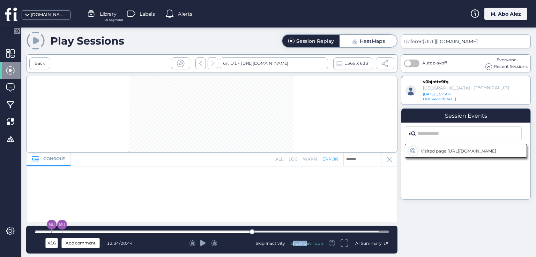
click at [297, 243] on div "Show Dev Tools" at bounding box center [306, 244] width 33 height 6
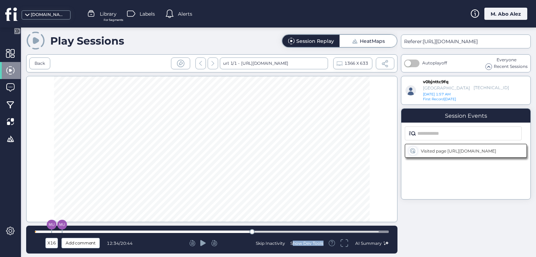
click at [297, 243] on div "Show Dev Tools" at bounding box center [306, 244] width 33 height 6
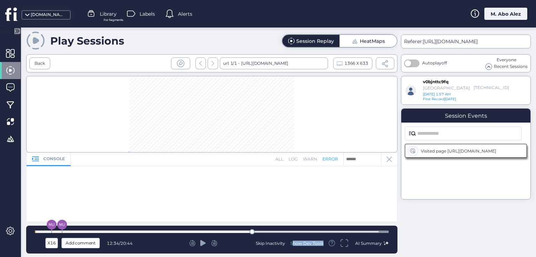
click at [308, 241] on div "Show Dev Tools" at bounding box center [306, 244] width 33 height 6
click at [387, 158] on icon at bounding box center [388, 159] width 5 height 5
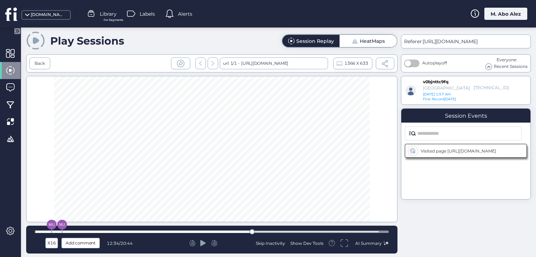
click at [36, 44] on span at bounding box center [35, 40] width 19 height 19
click at [36, 60] on div "Back" at bounding box center [40, 63] width 10 height 7
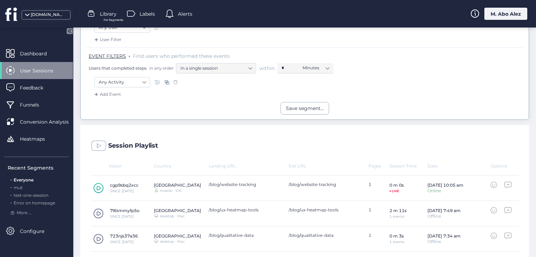
scroll to position [105, 0]
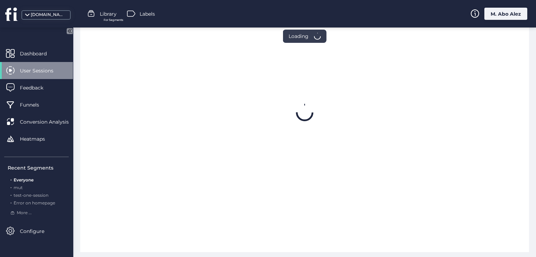
scroll to position [289, 0]
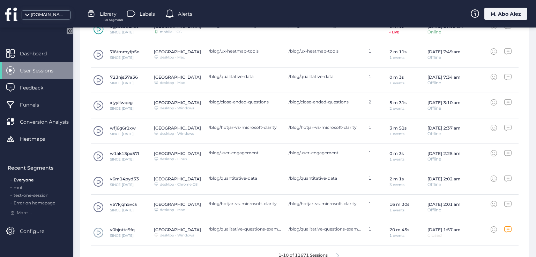
click at [504, 231] on icon at bounding box center [507, 230] width 7 height 6
click at [101, 228] on span at bounding box center [98, 233] width 10 height 10
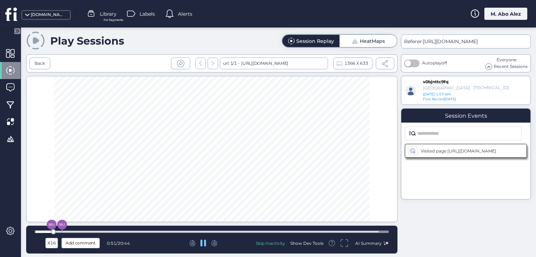
click at [53, 225] on img at bounding box center [52, 225] width 10 height 10
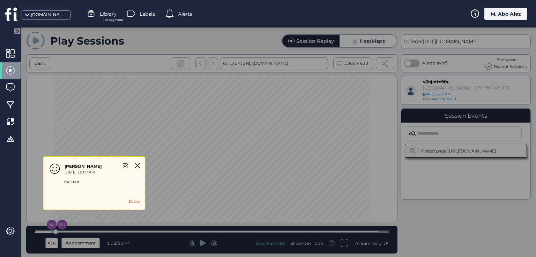
click at [139, 161] on div "Muthana Abo Alez [DATE] 10:07 AM mut test Delete" at bounding box center [94, 184] width 102 height 54
click at [137, 163] on icon at bounding box center [137, 165] width 5 height 5
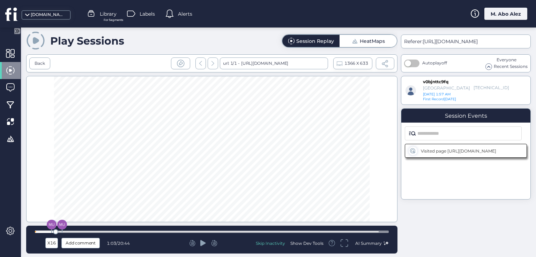
click at [204, 244] on icon at bounding box center [203, 243] width 6 height 6
click at [64, 224] on img at bounding box center [62, 225] width 10 height 10
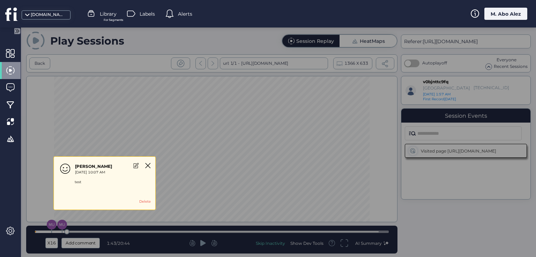
click at [145, 166] on div "Muthana Abo Alez [DATE] 10:07 AM test Delete" at bounding box center [104, 184] width 102 height 54
click at [147, 165] on icon at bounding box center [147, 165] width 5 height 5
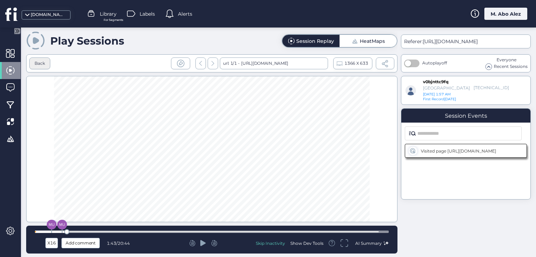
click at [44, 65] on div "Back" at bounding box center [40, 63] width 10 height 7
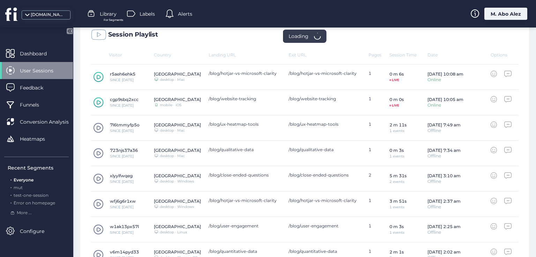
scroll to position [271, 0]
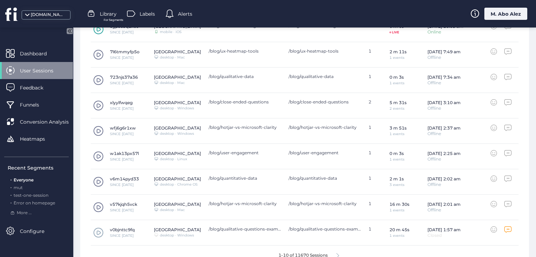
click at [100, 232] on span at bounding box center [98, 233] width 10 height 10
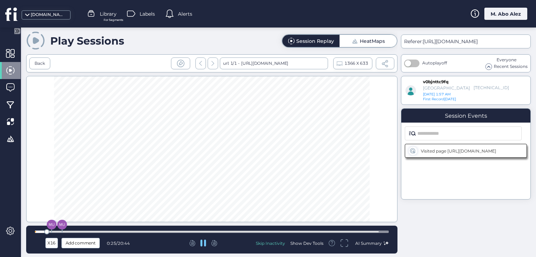
click at [190, 157] on div at bounding box center [211, 149] width 371 height 146
click at [343, 244] on icon at bounding box center [344, 243] width 8 height 8
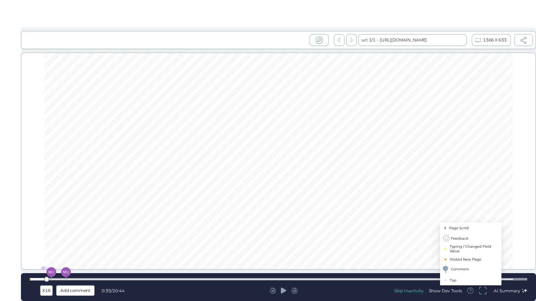
click at [471, 257] on icon at bounding box center [470, 291] width 6 height 6
drag, startPoint x: 463, startPoint y: 229, endPoint x: 438, endPoint y: 226, distance: 25.1
click at [440, 226] on div "Page Scroll Feedback Typing / Changed Field Value Visited New Page Comment Tap" at bounding box center [470, 254] width 61 height 63
drag, startPoint x: 471, startPoint y: 237, endPoint x: 450, endPoint y: 238, distance: 21.3
click at [450, 238] on li "Feedback" at bounding box center [470, 238] width 61 height 10
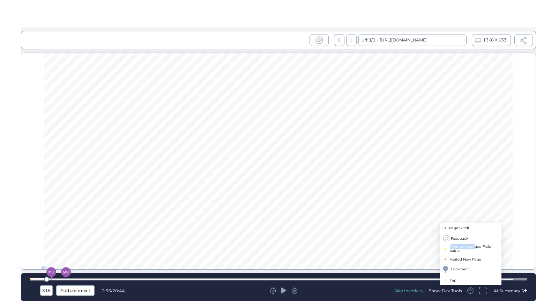
drag, startPoint x: 448, startPoint y: 247, endPoint x: 472, endPoint y: 250, distance: 24.5
click at [472, 250] on li "Typing / Changed Field Value" at bounding box center [470, 249] width 61 height 10
drag, startPoint x: 469, startPoint y: 267, endPoint x: 448, endPoint y: 271, distance: 20.9
click at [448, 257] on div "Comment" at bounding box center [470, 270] width 61 height 10
click at [483, 257] on icon at bounding box center [482, 291] width 8 height 8
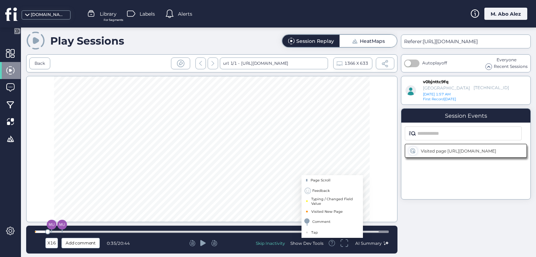
click at [332, 243] on icon at bounding box center [331, 243] width 6 height 6
click at [317, 191] on span "Feedback" at bounding box center [320, 191] width 17 height 5
click at [286, 198] on div at bounding box center [211, 149] width 371 height 146
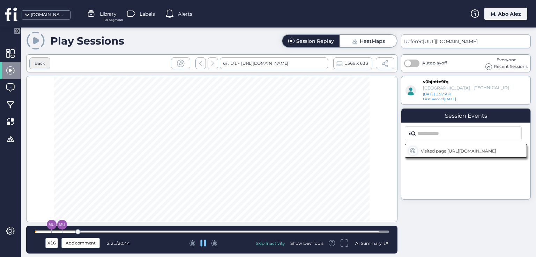
click at [44, 62] on div "Back" at bounding box center [40, 63] width 10 height 7
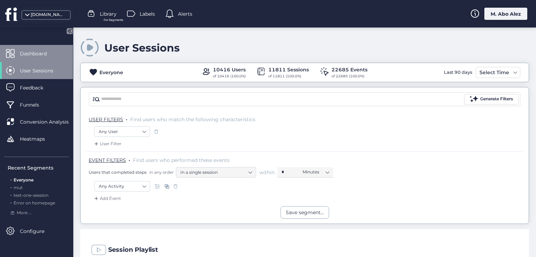
click at [35, 48] on div "Dashboard" at bounding box center [36, 53] width 73 height 17
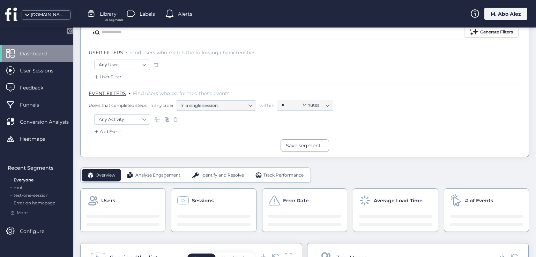
scroll to position [70, 0]
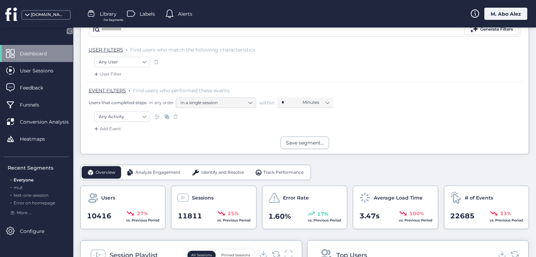
click at [262, 135] on div "Add Event" at bounding box center [304, 131] width 437 height 11
